Goal: Navigation & Orientation: Find specific page/section

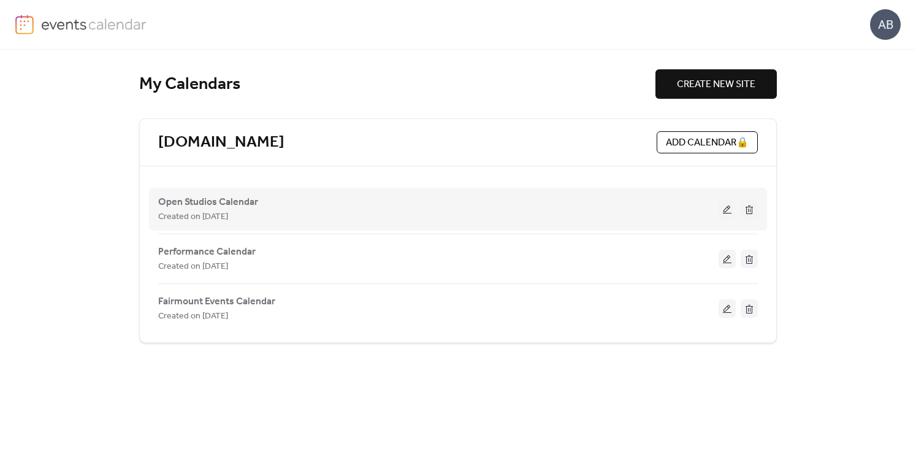
click at [586, 210] on div "Created on [DATE]" at bounding box center [438, 216] width 560 height 15
click at [360, 210] on div "Created on [DATE]" at bounding box center [438, 216] width 560 height 15
click at [202, 200] on span "Open Studios Calendar" at bounding box center [208, 202] width 100 height 15
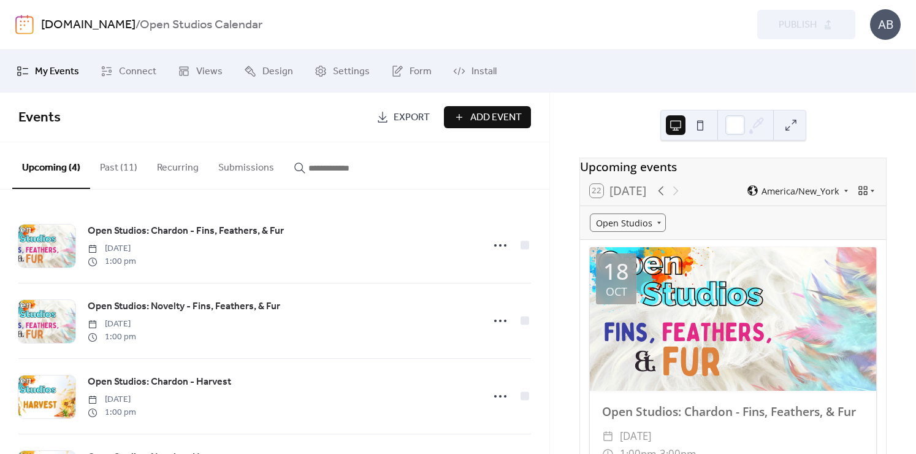
click at [128, 23] on link "[DOMAIN_NAME]" at bounding box center [88, 24] width 94 height 23
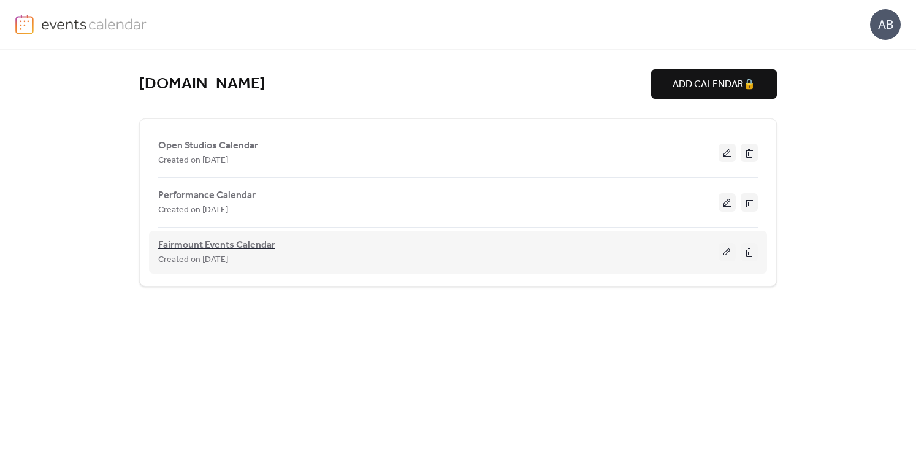
click at [218, 245] on span "Fairmount Events Calendar" at bounding box center [216, 245] width 117 height 15
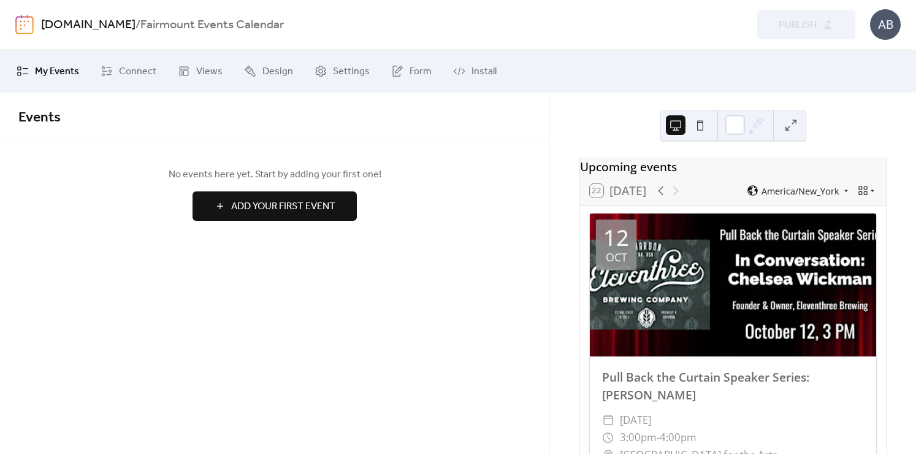
click at [92, 26] on link "[DOMAIN_NAME]" at bounding box center [88, 24] width 94 height 23
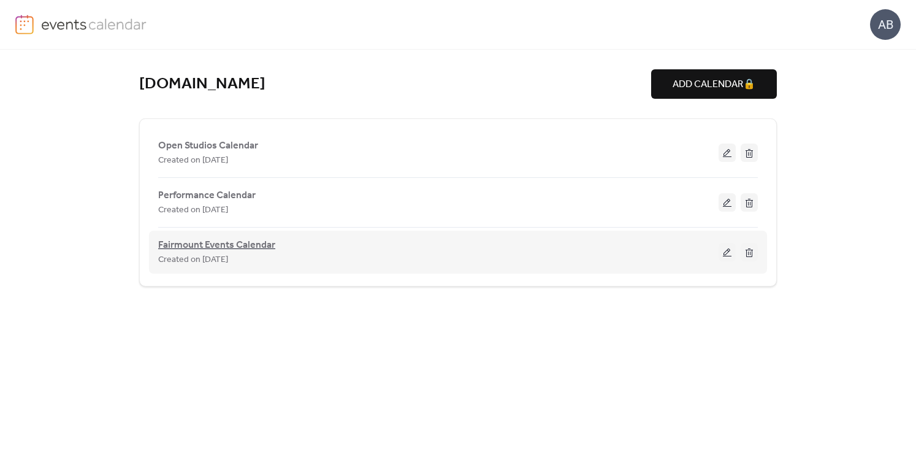
click at [242, 243] on span "Fairmount Events Calendar" at bounding box center [216, 245] width 117 height 15
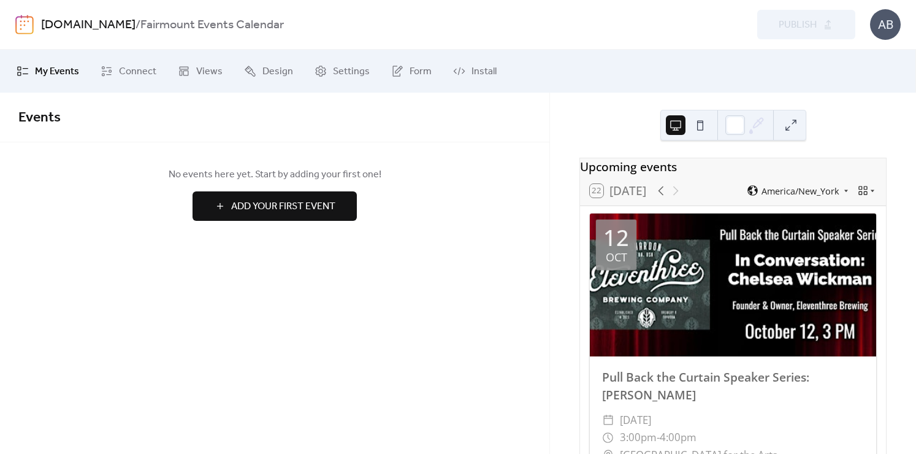
click at [98, 32] on link "[DOMAIN_NAME]" at bounding box center [88, 24] width 94 height 23
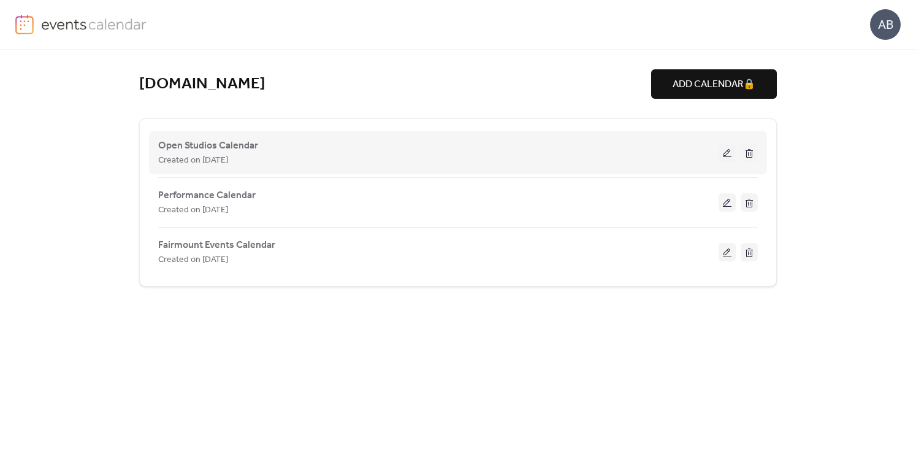
click at [541, 162] on div "Created on [DATE]" at bounding box center [438, 160] width 560 height 15
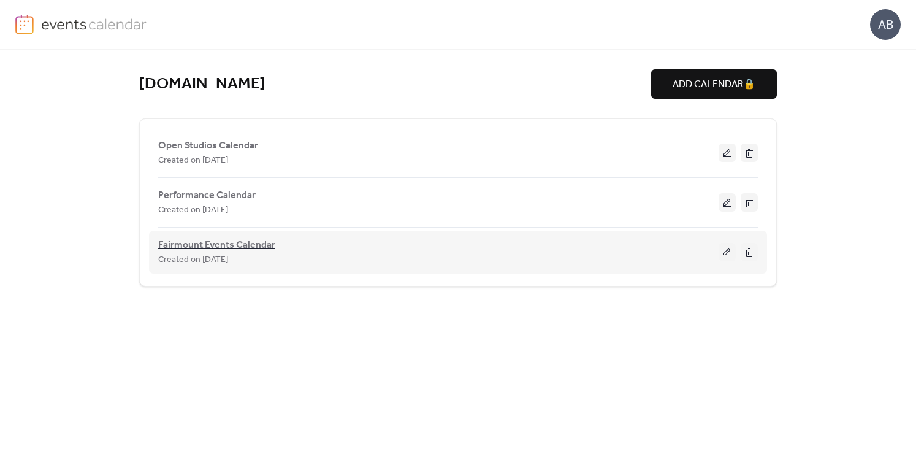
click at [235, 245] on span "Fairmount Events Calendar" at bounding box center [216, 245] width 117 height 15
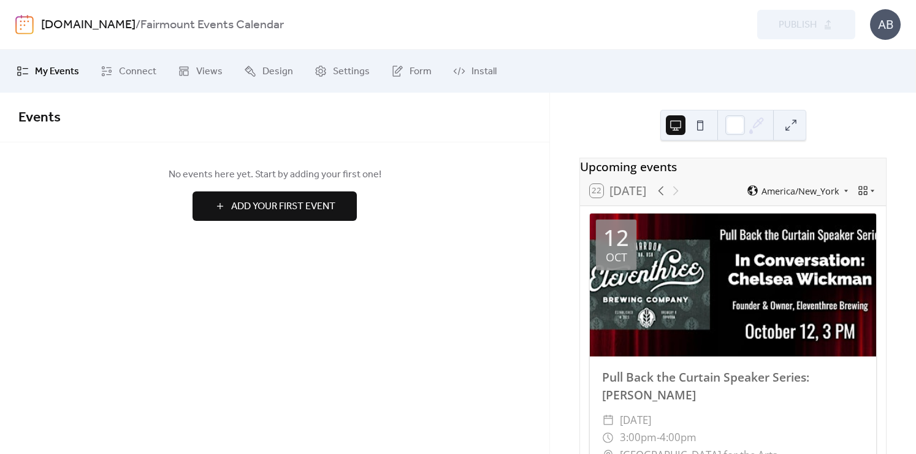
click at [114, 22] on link "[DOMAIN_NAME]" at bounding box center [88, 24] width 94 height 23
